Goal: Information Seeking & Learning: Find specific fact

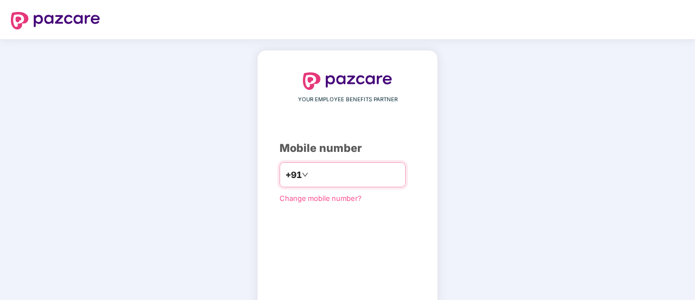
type input "**********"
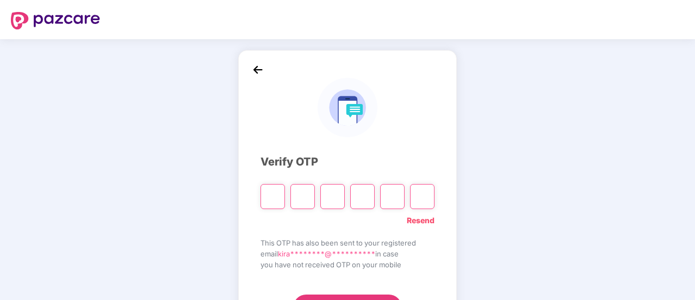
type input "*"
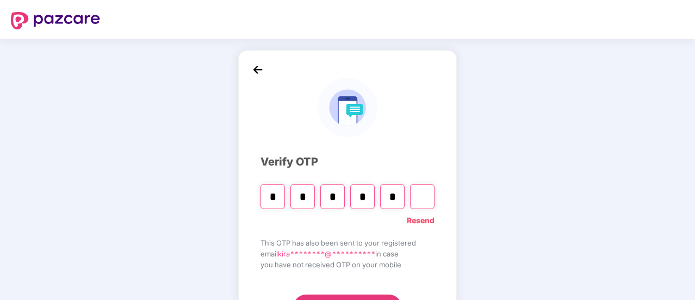
type input "*"
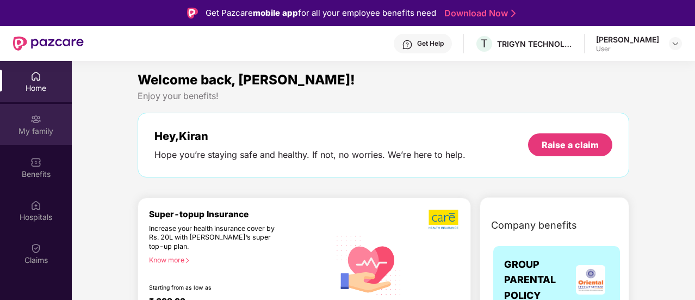
click at [42, 128] on div "My family" at bounding box center [36, 131] width 72 height 11
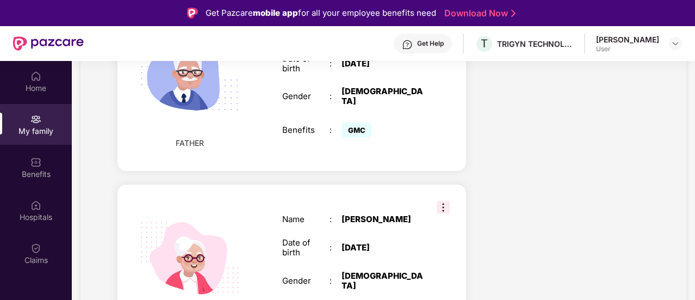
scroll to position [1094, 0]
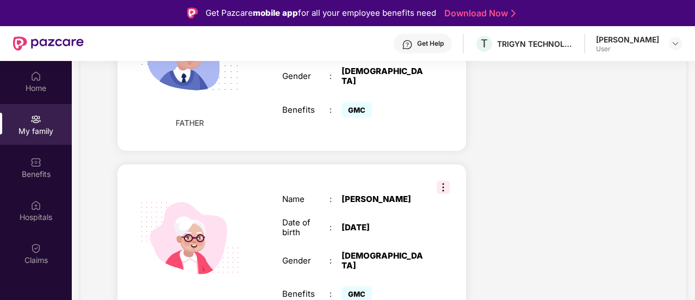
click at [438, 181] on img at bounding box center [443, 187] width 13 height 13
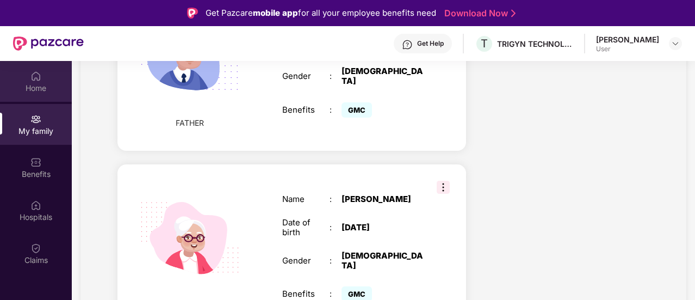
click at [39, 79] on img at bounding box center [35, 76] width 11 height 11
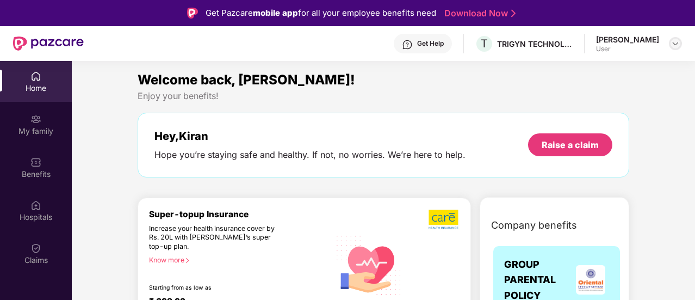
click at [678, 42] on img at bounding box center [675, 43] width 9 height 9
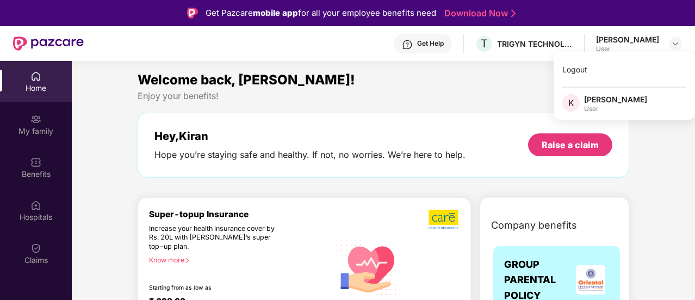
click at [367, 92] on div "Enjoy your benefits!" at bounding box center [384, 95] width 492 height 11
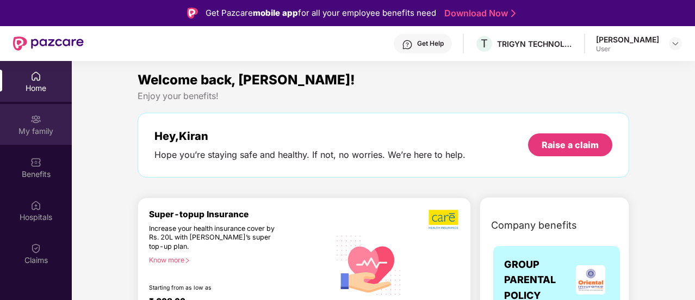
click at [38, 133] on div "My family" at bounding box center [36, 131] width 72 height 11
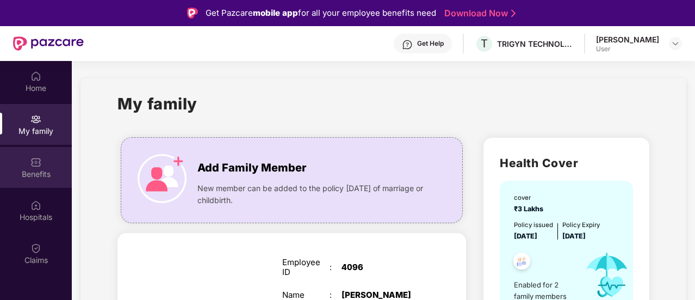
click at [40, 180] on div "Benefits" at bounding box center [36, 167] width 72 height 41
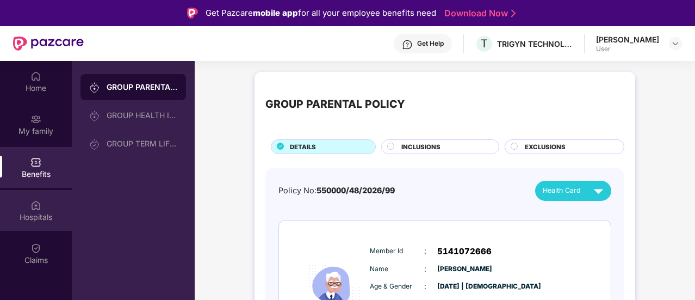
click at [30, 210] on div "Hospitals" at bounding box center [36, 210] width 72 height 41
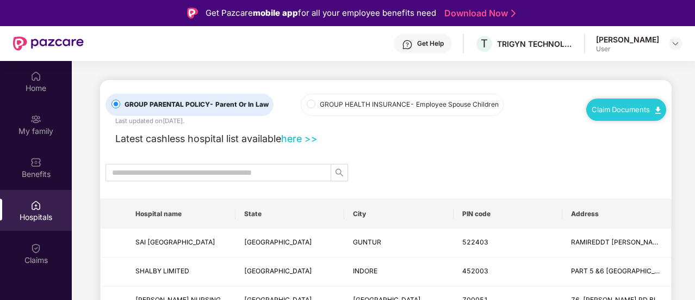
click at [30, 210] on div "Hospitals" at bounding box center [36, 210] width 72 height 41
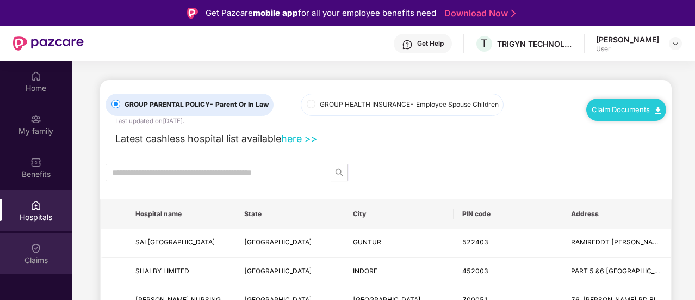
click at [37, 250] on img at bounding box center [35, 248] width 11 height 11
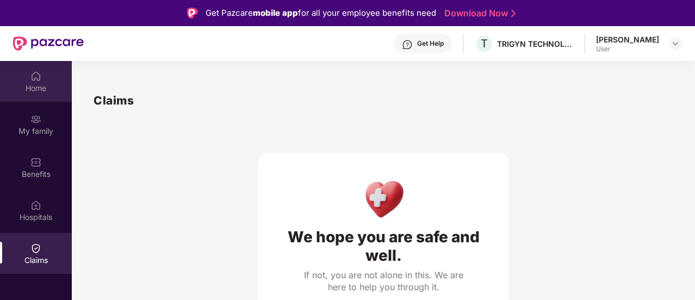
click at [37, 83] on div "Home" at bounding box center [36, 88] width 72 height 11
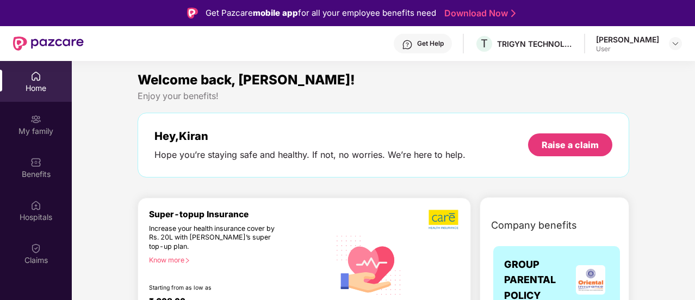
click at [39, 80] on img at bounding box center [35, 76] width 11 height 11
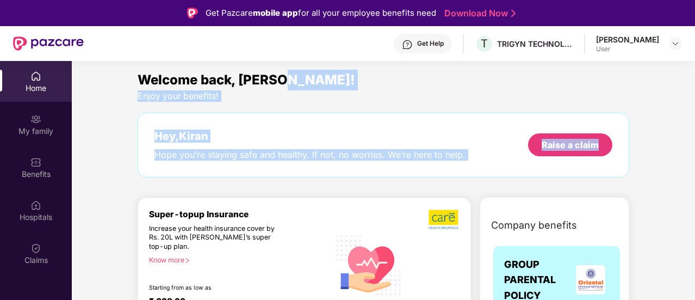
drag, startPoint x: 693, startPoint y: 71, endPoint x: 692, endPoint y: 105, distance: 33.7
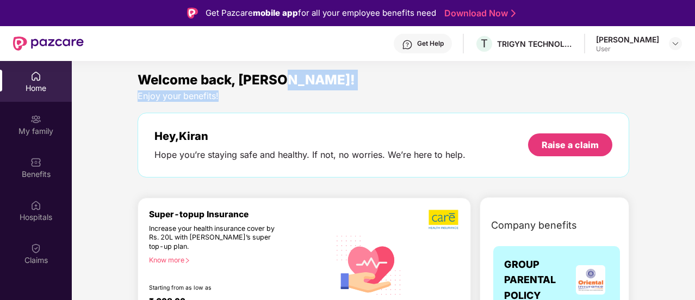
drag, startPoint x: 693, startPoint y: 72, endPoint x: 692, endPoint y: 100, distance: 27.2
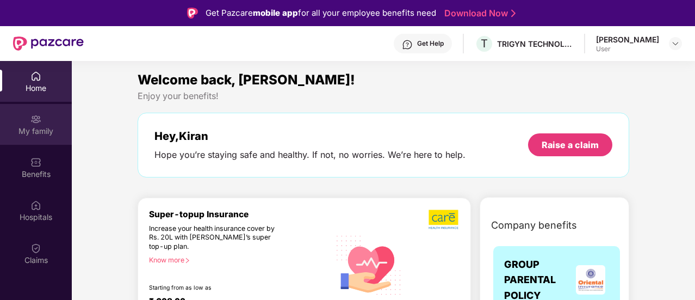
click at [28, 123] on div "My family" at bounding box center [36, 124] width 72 height 41
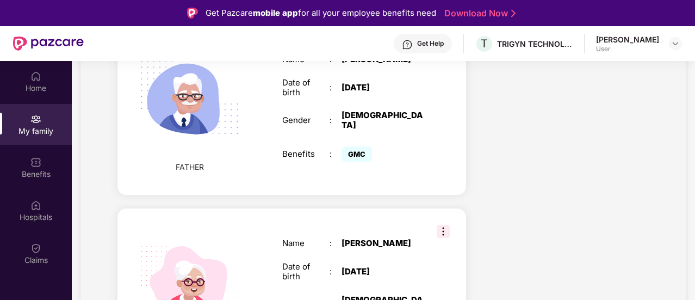
scroll to position [1094, 0]
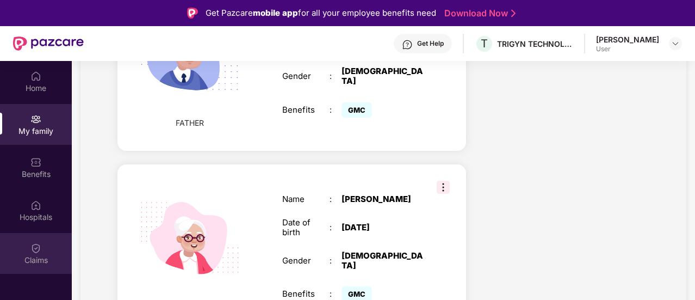
click at [36, 246] on img at bounding box center [35, 248] width 11 height 11
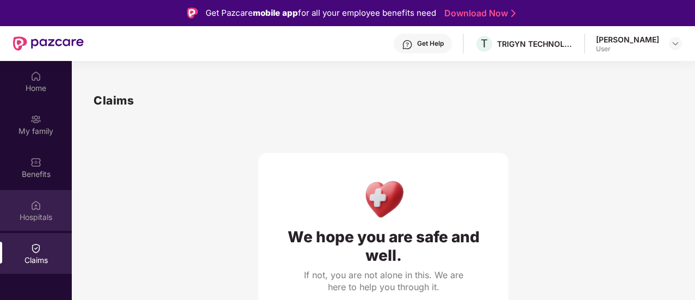
click at [35, 200] on img at bounding box center [35, 205] width 11 height 11
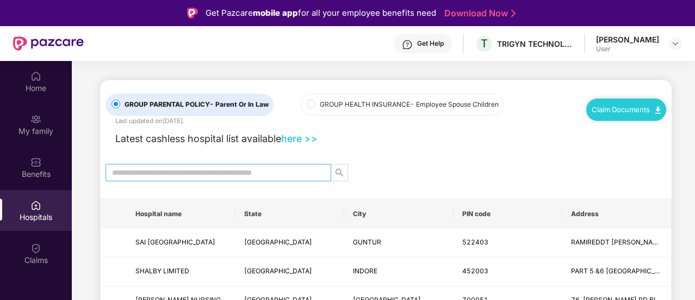
click at [222, 167] on input "text" at bounding box center [214, 172] width 204 height 12
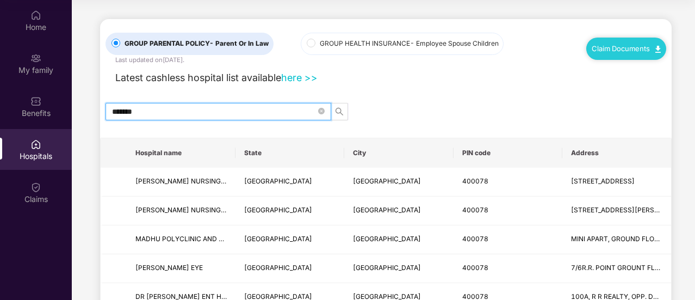
type input "*******"
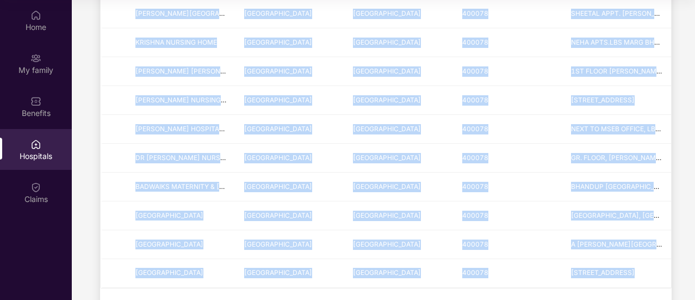
scroll to position [536, 0]
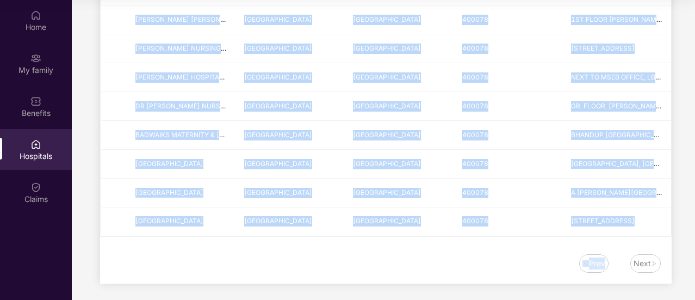
drag, startPoint x: 134, startPoint y: 148, endPoint x: 650, endPoint y: 260, distance: 528.6
copy div "Hospital name State City PIN code Address [PERSON_NAME] NURSING HOME AND [GEOGR…"
drag, startPoint x: 693, startPoint y: 243, endPoint x: 695, endPoint y: 143, distance: 99.5
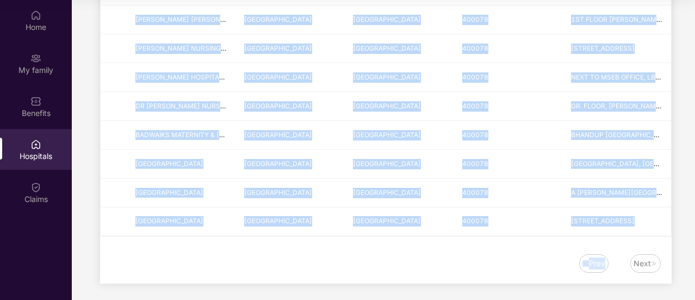
click at [694, 143] on html "Get Pazcare mobile app for all your employee benefits need Download Now Get Hel…" at bounding box center [347, 89] width 695 height 300
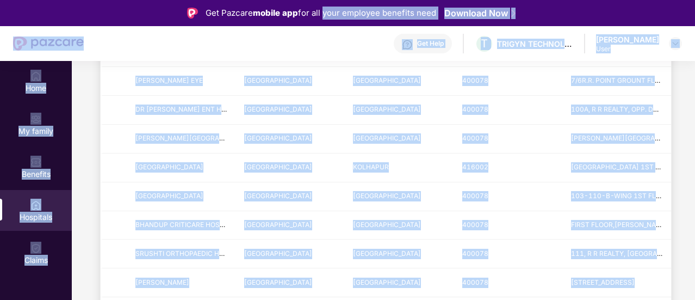
scroll to position [0, 0]
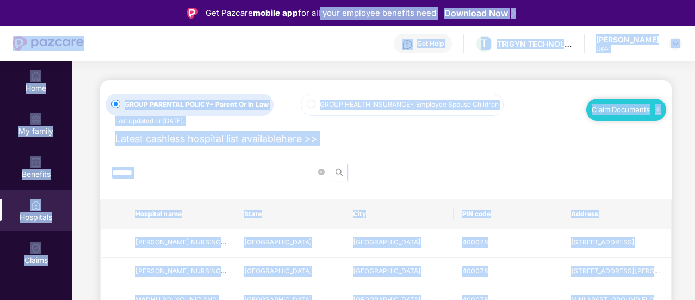
drag, startPoint x: 343, startPoint y: 81, endPoint x: 316, endPoint y: 51, distance: 40.4
click at [320, 22] on div "Get Pazcare mobile app for all your employee benefits need Download Now Get Hel…" at bounding box center [347, 180] width 695 height 361
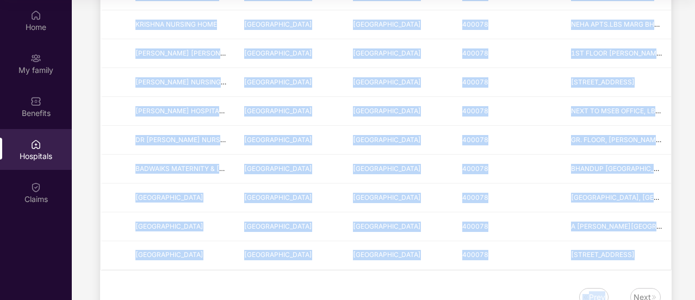
scroll to position [536, 0]
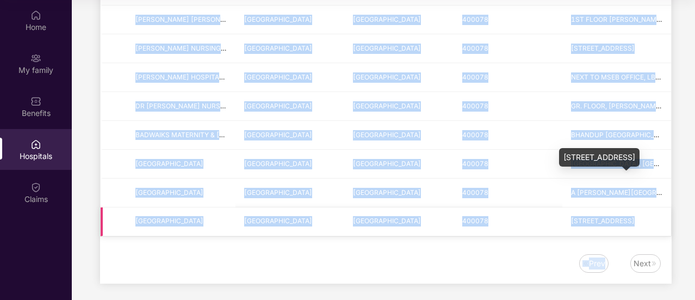
drag, startPoint x: 132, startPoint y: 209, endPoint x: 660, endPoint y: 218, distance: 528.6
copy table "Hospital name State City PIN code Address [PERSON_NAME] NURSING HOME AND [GEOGR…"
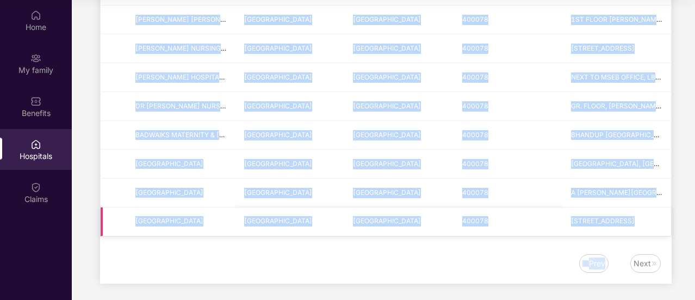
click at [405, 221] on td "[GEOGRAPHIC_DATA]" at bounding box center [398, 221] width 109 height 29
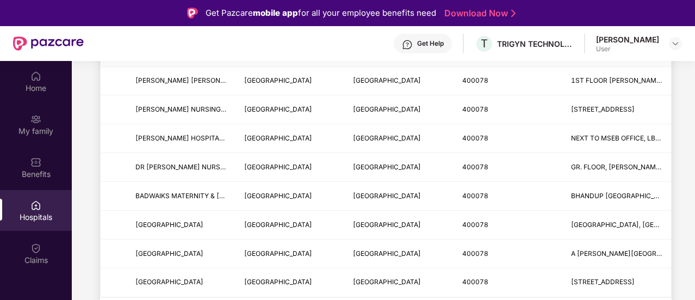
scroll to position [61, 0]
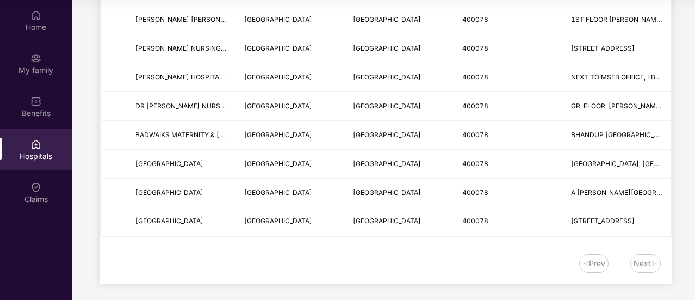
click at [599, 259] on div "Prev" at bounding box center [597, 263] width 16 height 12
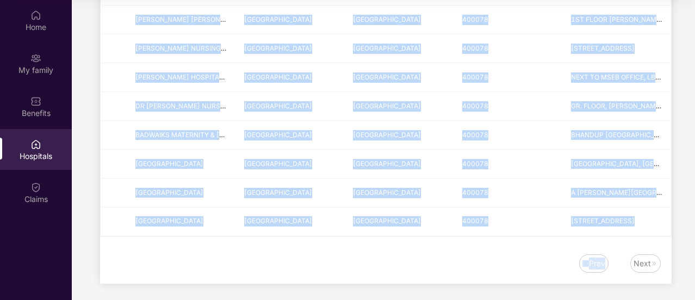
drag, startPoint x: 693, startPoint y: 245, endPoint x: 695, endPoint y: 52, distance: 193.6
click at [694, 52] on html "Get Pazcare mobile app for all your employee benefits need Download Now Get Hel…" at bounding box center [347, 89] width 695 height 300
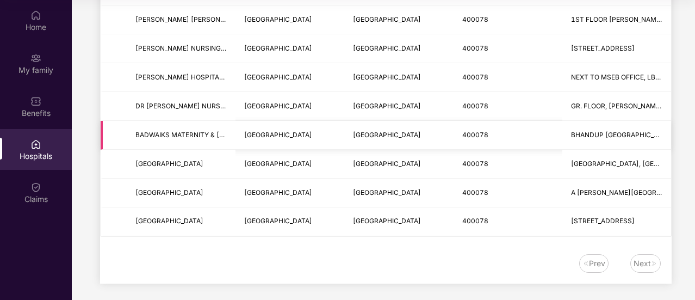
click at [560, 121] on td "400078" at bounding box center [508, 135] width 109 height 29
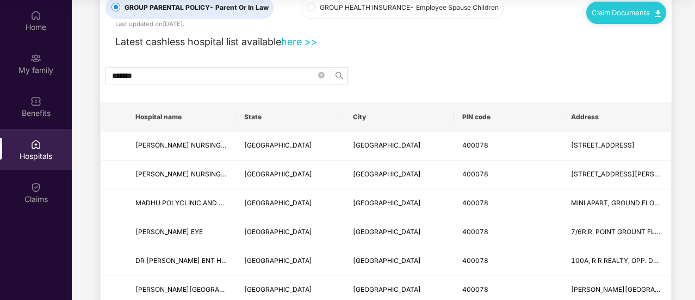
scroll to position [58, 0]
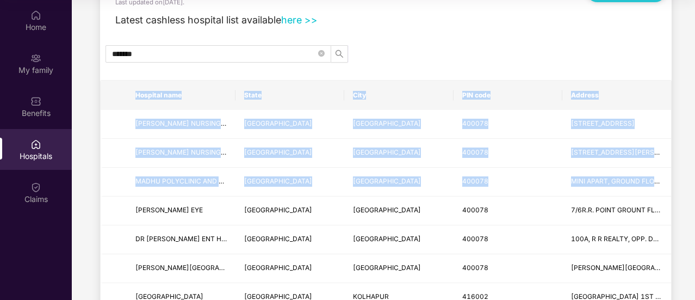
drag, startPoint x: 133, startPoint y: 207, endPoint x: 679, endPoint y: 208, distance: 545.9
click at [313, 228] on td "[GEOGRAPHIC_DATA]" at bounding box center [289, 239] width 109 height 29
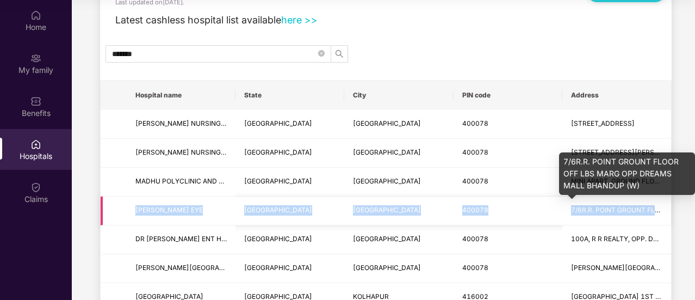
drag, startPoint x: 127, startPoint y: 207, endPoint x: 651, endPoint y: 206, distance: 524.2
click at [651, 206] on tr "[PERSON_NAME] EYE [GEOGRAPHIC_DATA] [GEOGRAPHIC_DATA] 400078 7/6R.R. POINT GROU…" at bounding box center [386, 210] width 570 height 29
copy tr "[PERSON_NAME] EYE [GEOGRAPHIC_DATA] [GEOGRAPHIC_DATA] 400078 7/6R.R. POINT GROU…"
